Goal: Find specific page/section: Find specific page/section

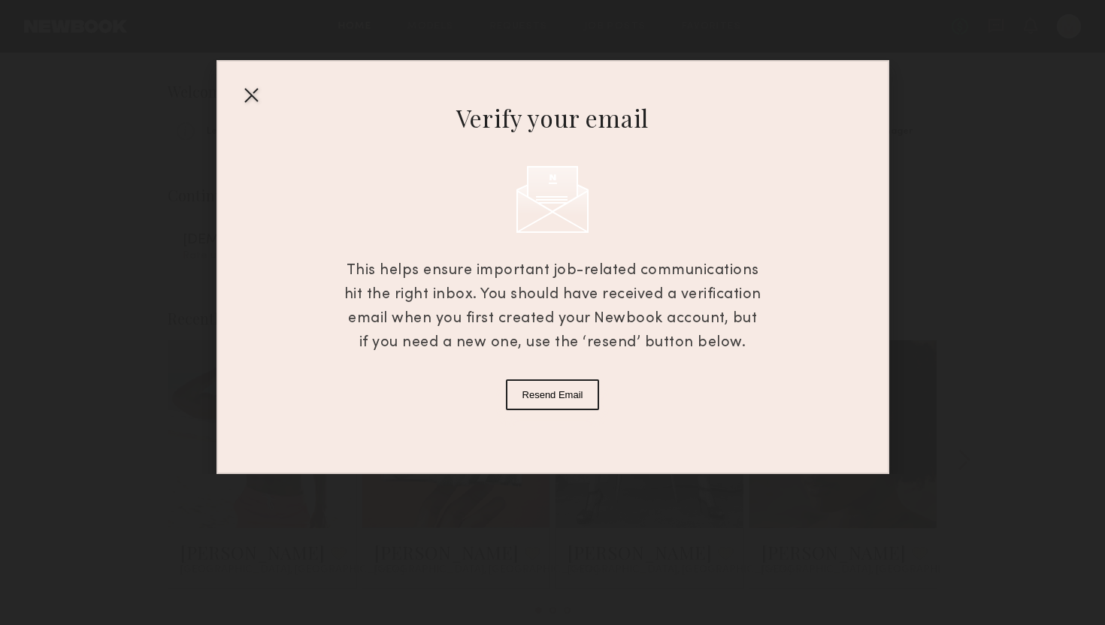
scroll to position [45, 0]
click at [251, 94] on div at bounding box center [251, 95] width 24 height 24
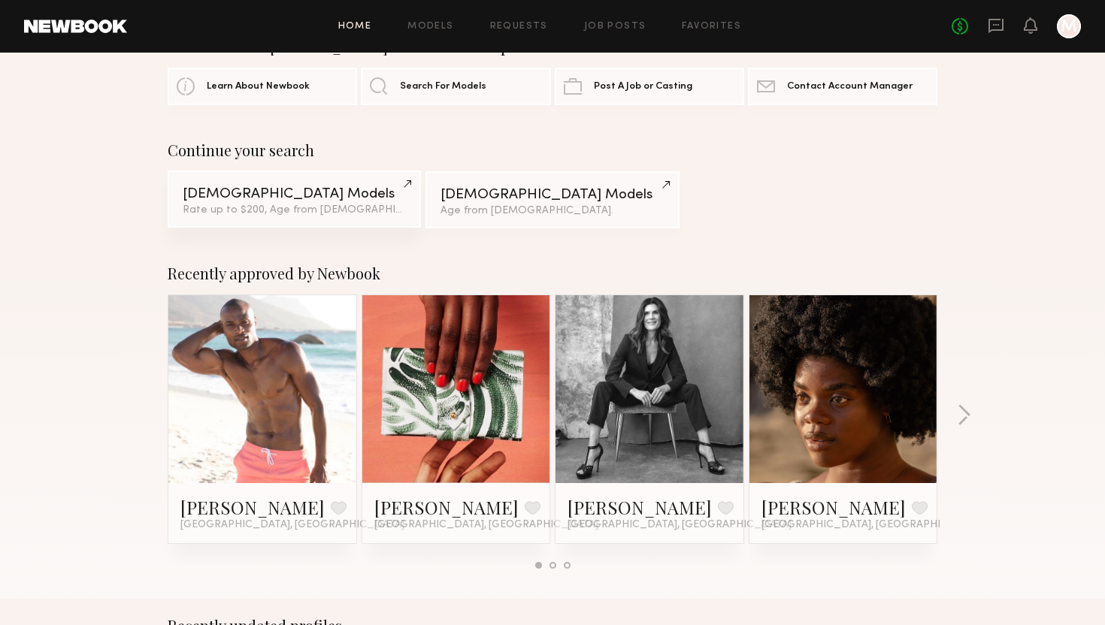
click at [294, 199] on div "[DEMOGRAPHIC_DATA] Models" at bounding box center [294, 194] width 223 height 14
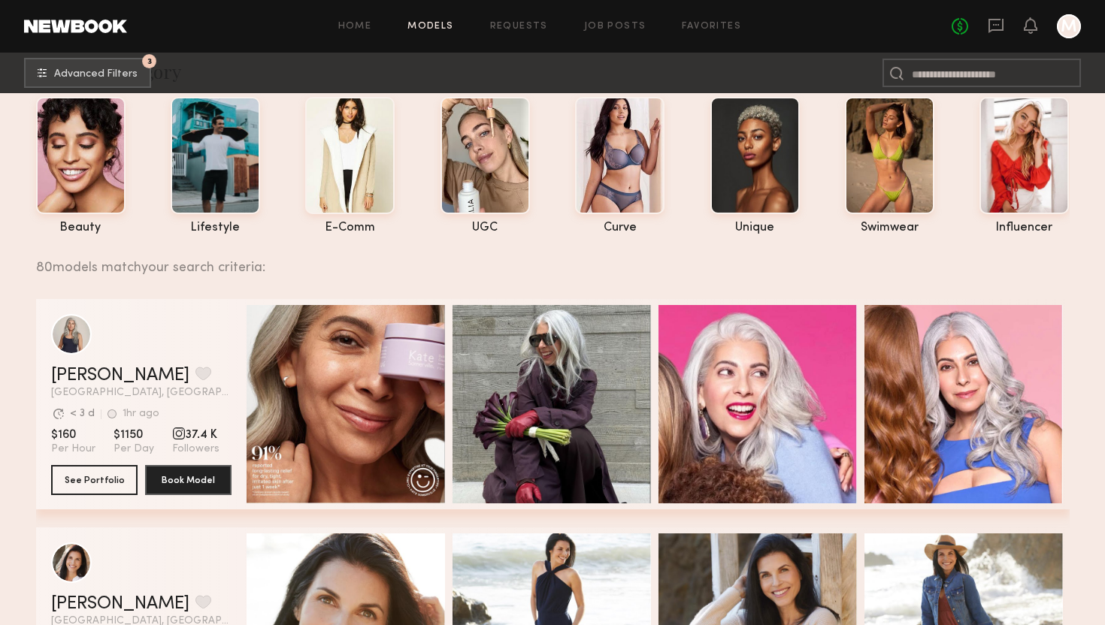
scroll to position [128, 0]
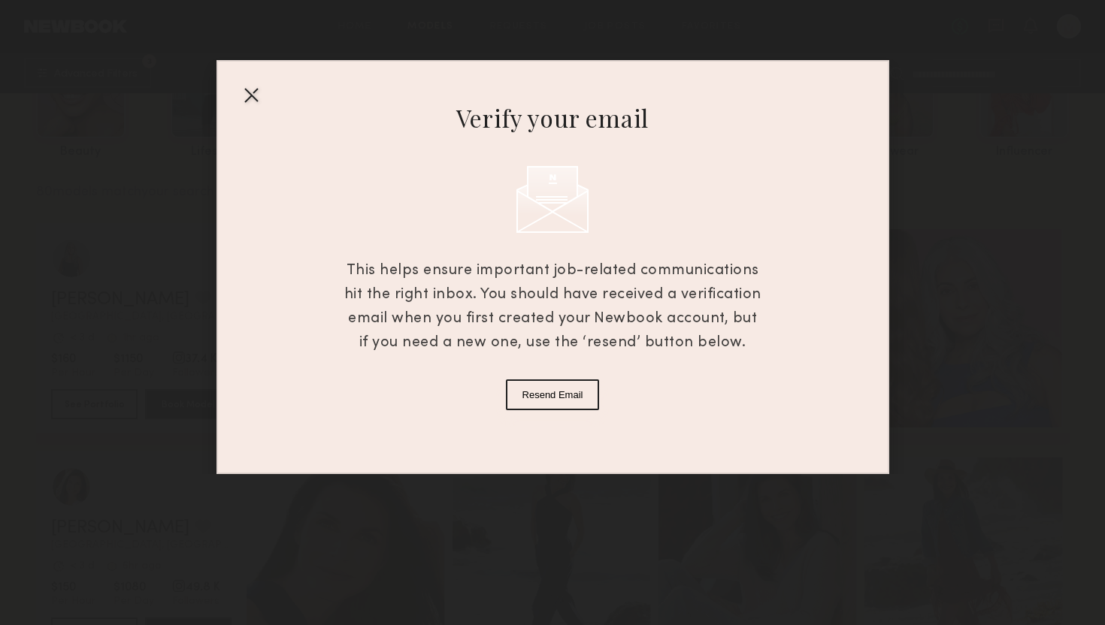
click at [252, 101] on div at bounding box center [251, 95] width 24 height 24
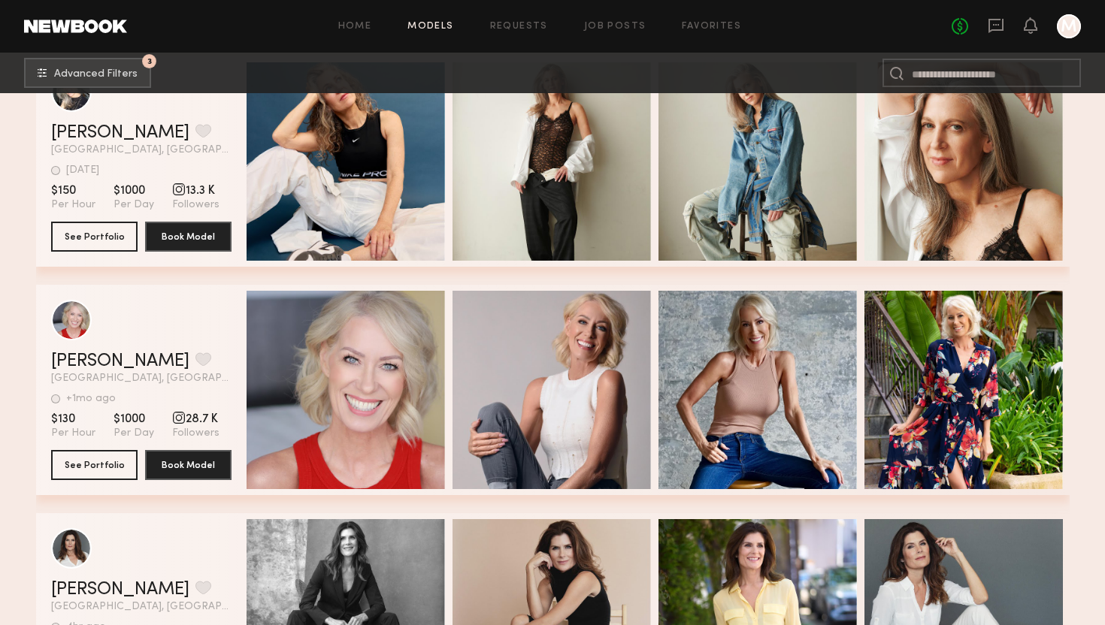
scroll to position [3185, 0]
